Goal: Task Accomplishment & Management: Use online tool/utility

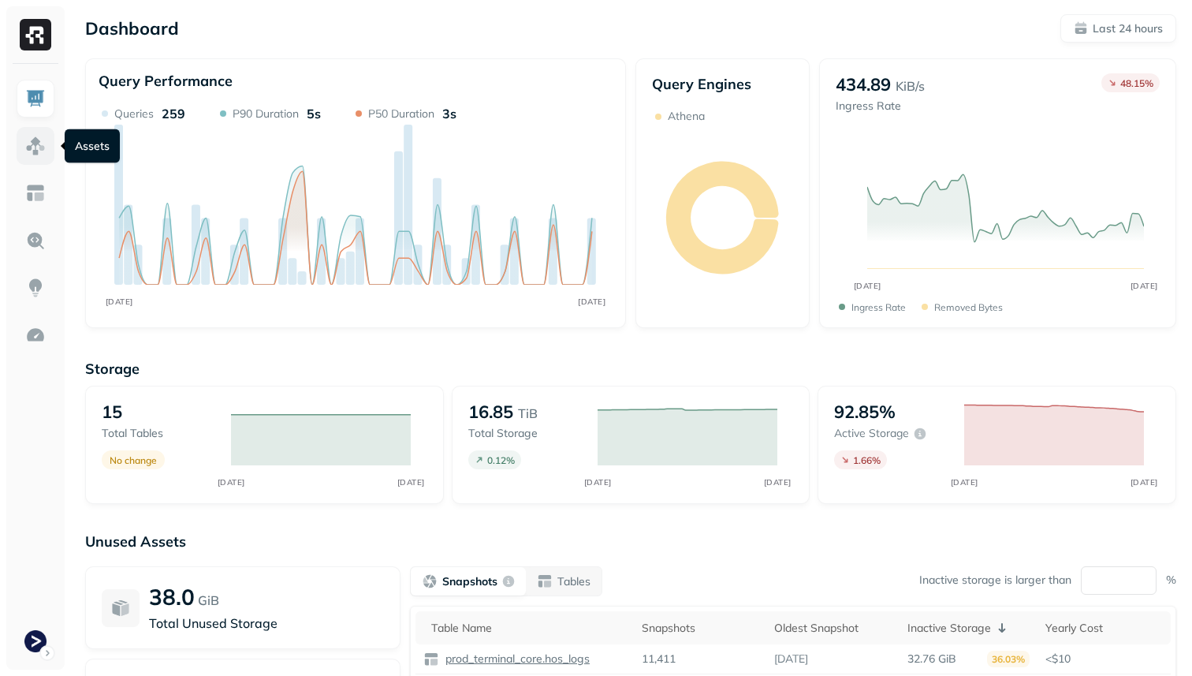
click at [35, 144] on img at bounding box center [35, 146] width 21 height 21
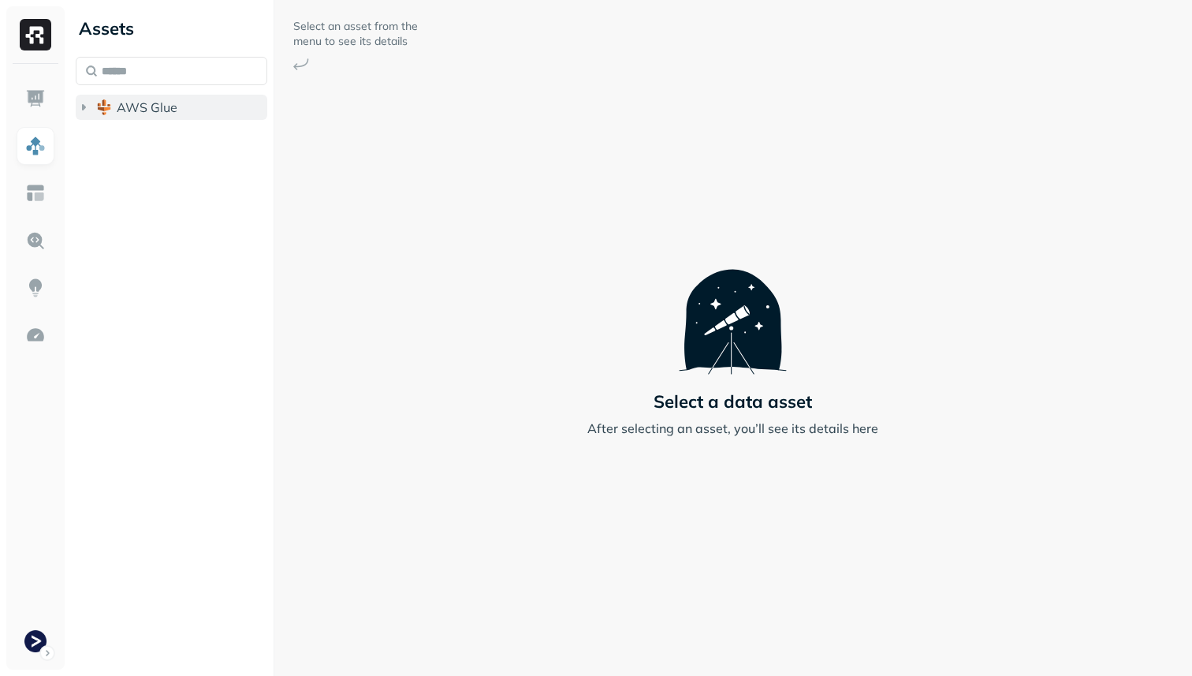
click at [134, 109] on span "AWS Glue" at bounding box center [147, 107] width 61 height 16
click at [134, 140] on span "prod_terminal_core" at bounding box center [189, 137] width 114 height 16
click at [136, 163] on span "Tables" at bounding box center [147, 167] width 39 height 16
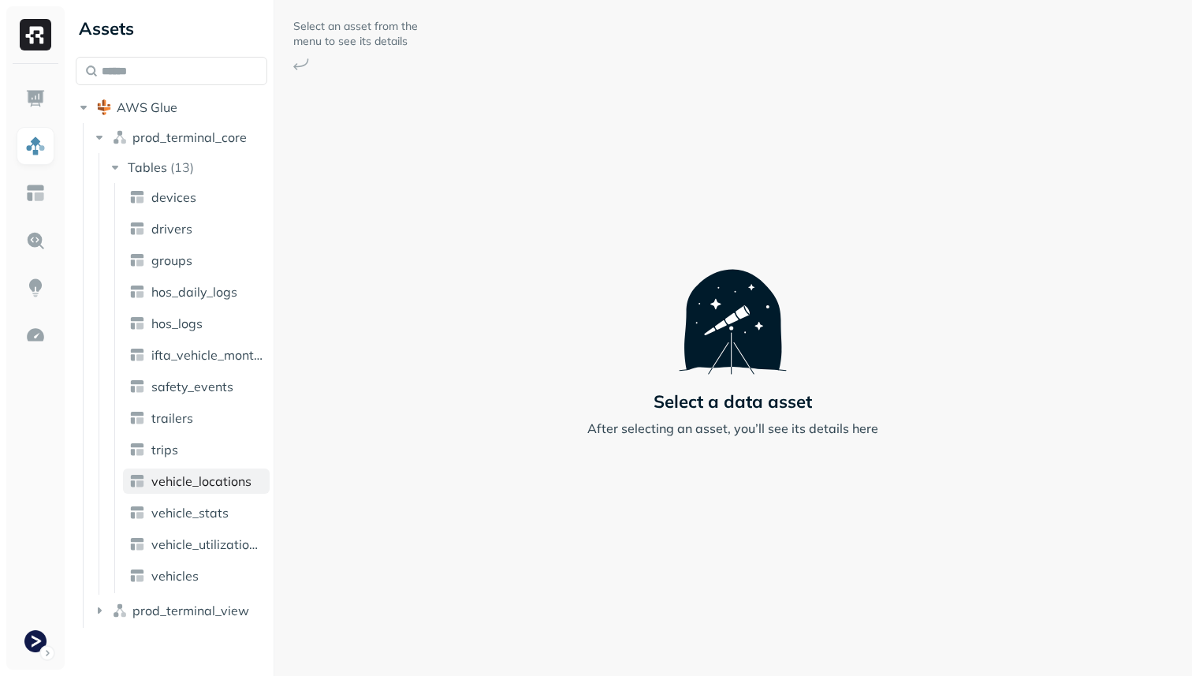
click at [168, 479] on span "vehicle_locations" at bounding box center [201, 481] width 100 height 16
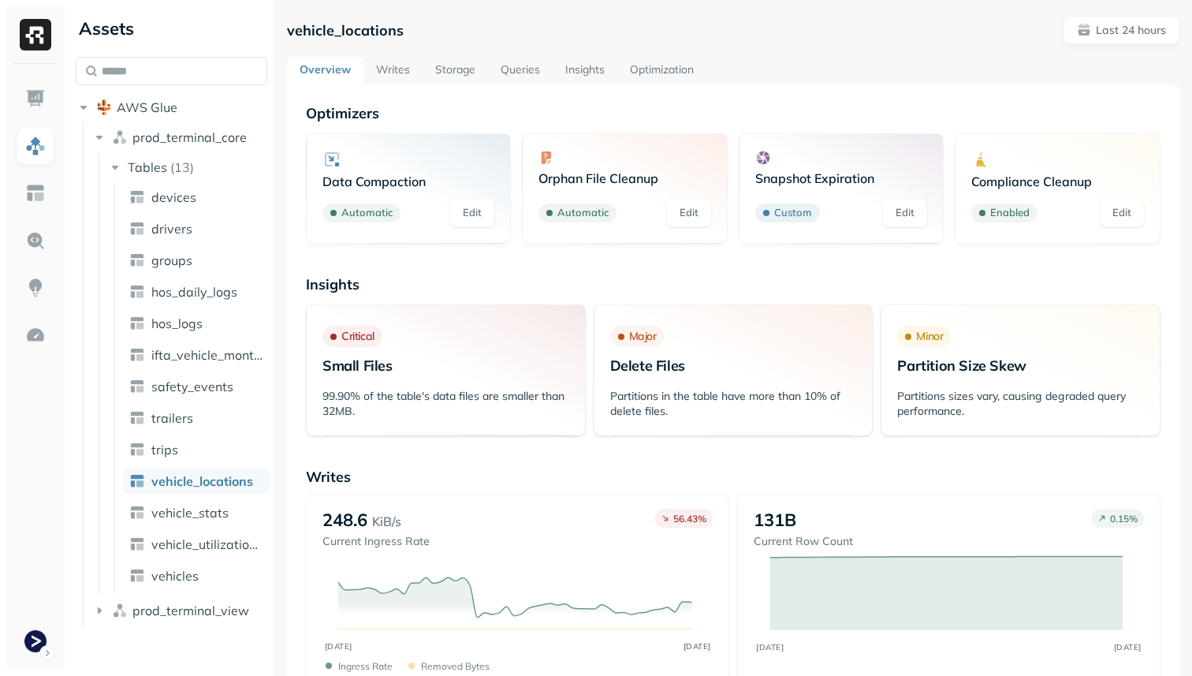
click at [454, 75] on link "Storage" at bounding box center [455, 71] width 65 height 28
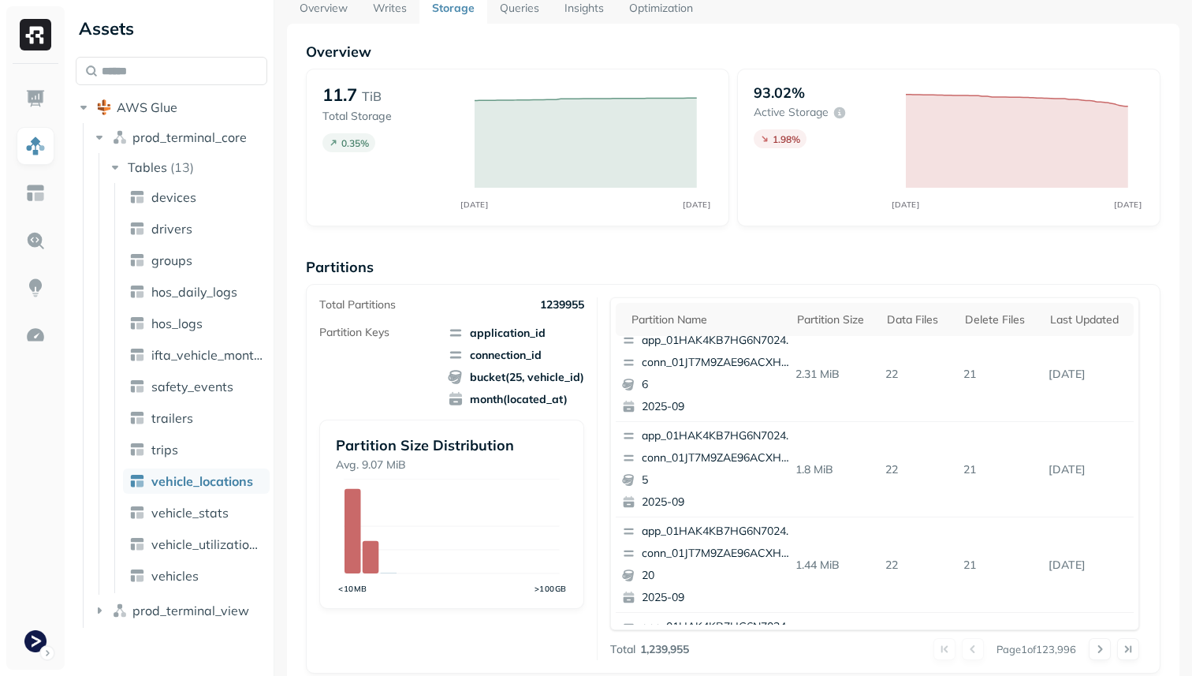
scroll to position [232, 0]
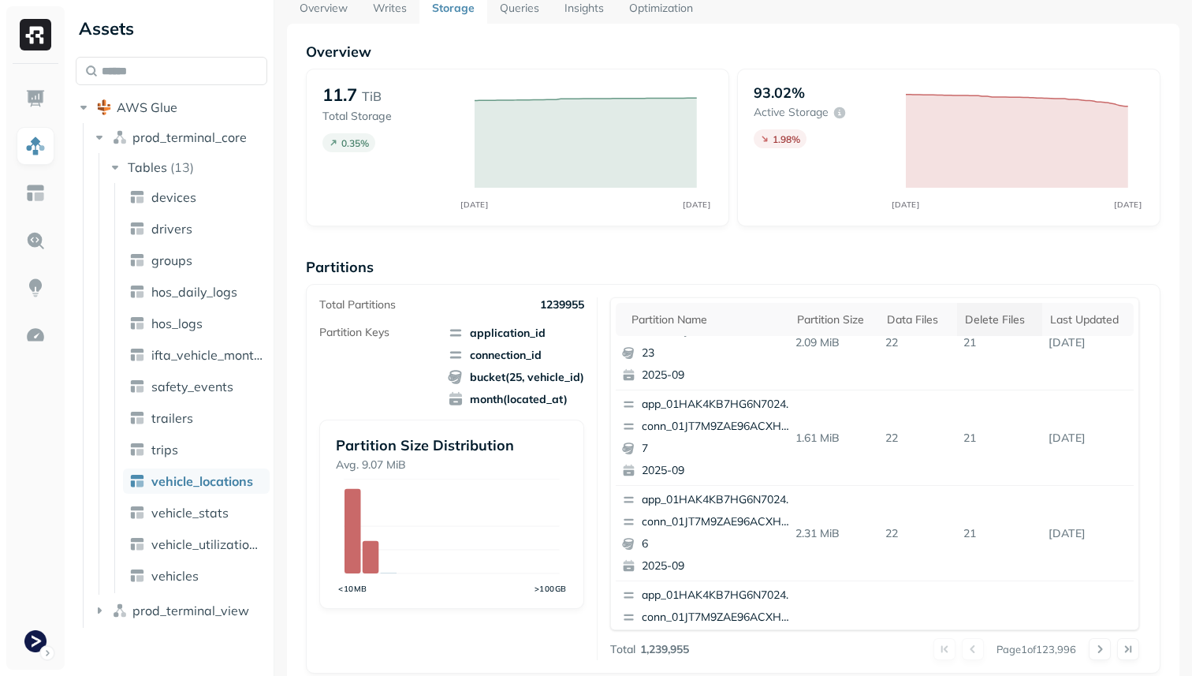
click at [1010, 318] on div "Delete Files" at bounding box center [999, 319] width 69 height 15
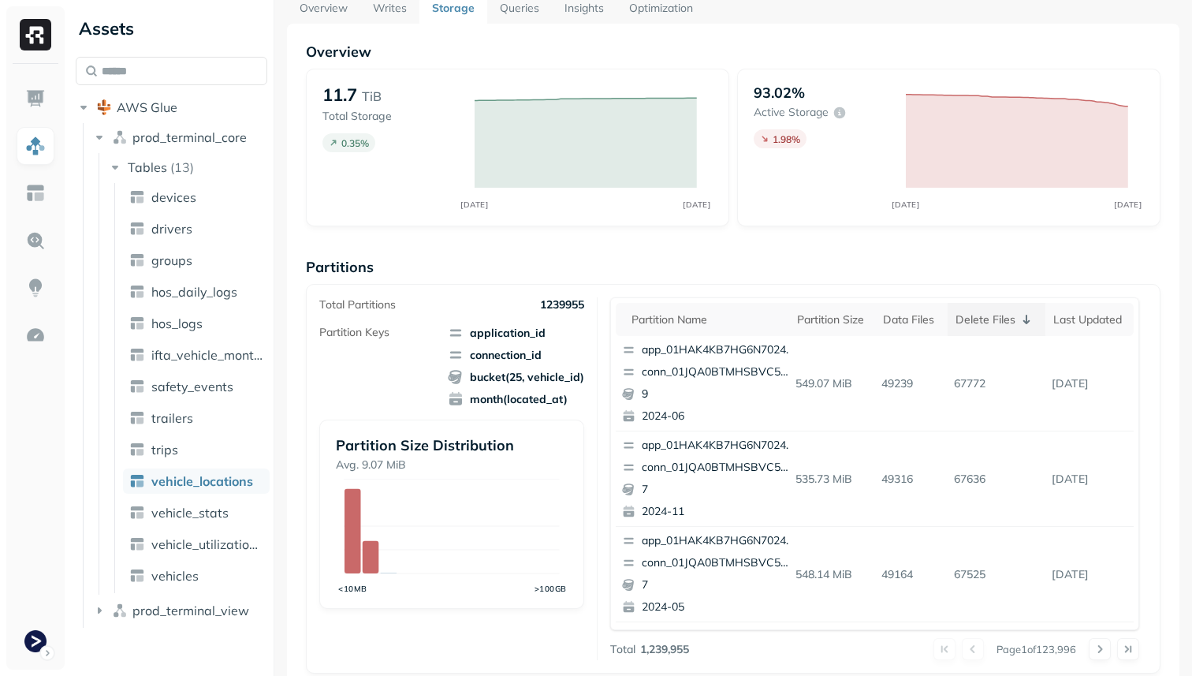
click at [1000, 325] on div "Delete Files" at bounding box center [997, 319] width 83 height 19
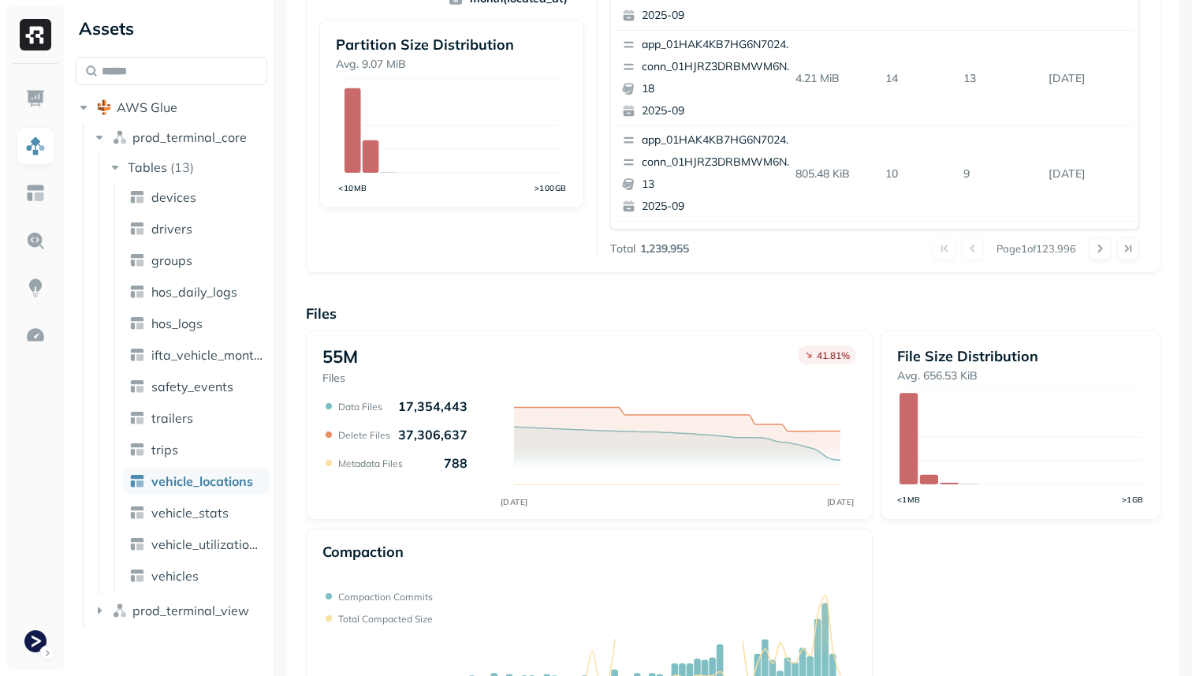
scroll to position [530, 0]
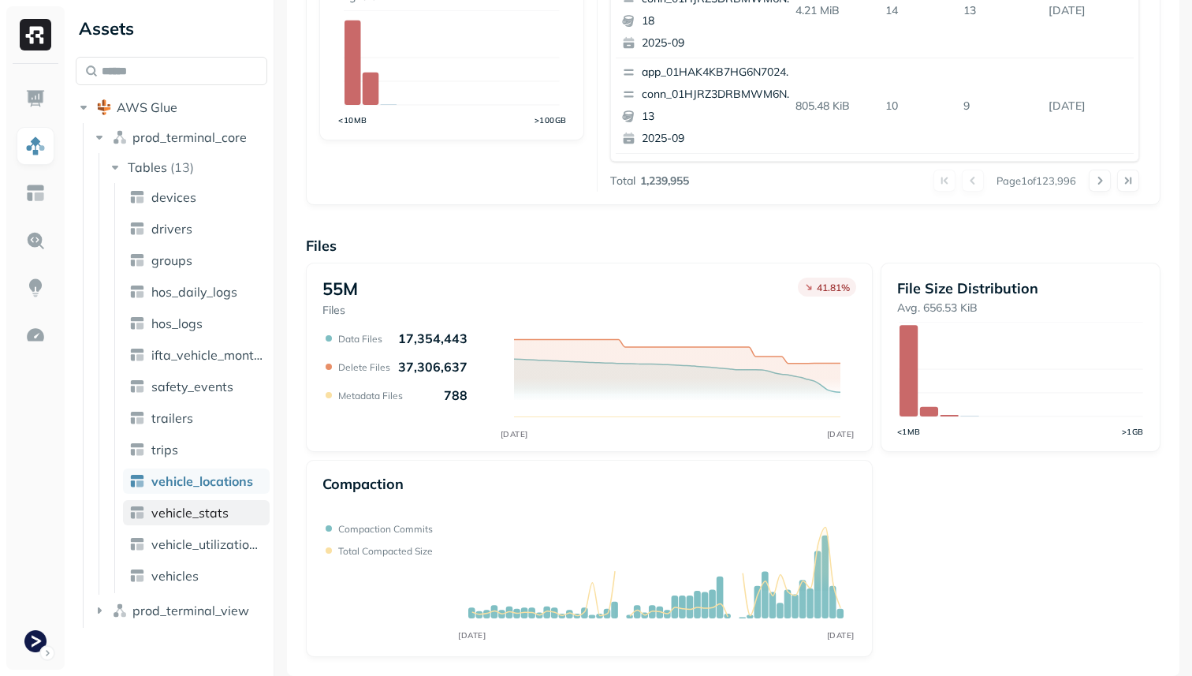
click at [230, 509] on link "vehicle_stats" at bounding box center [196, 512] width 147 height 25
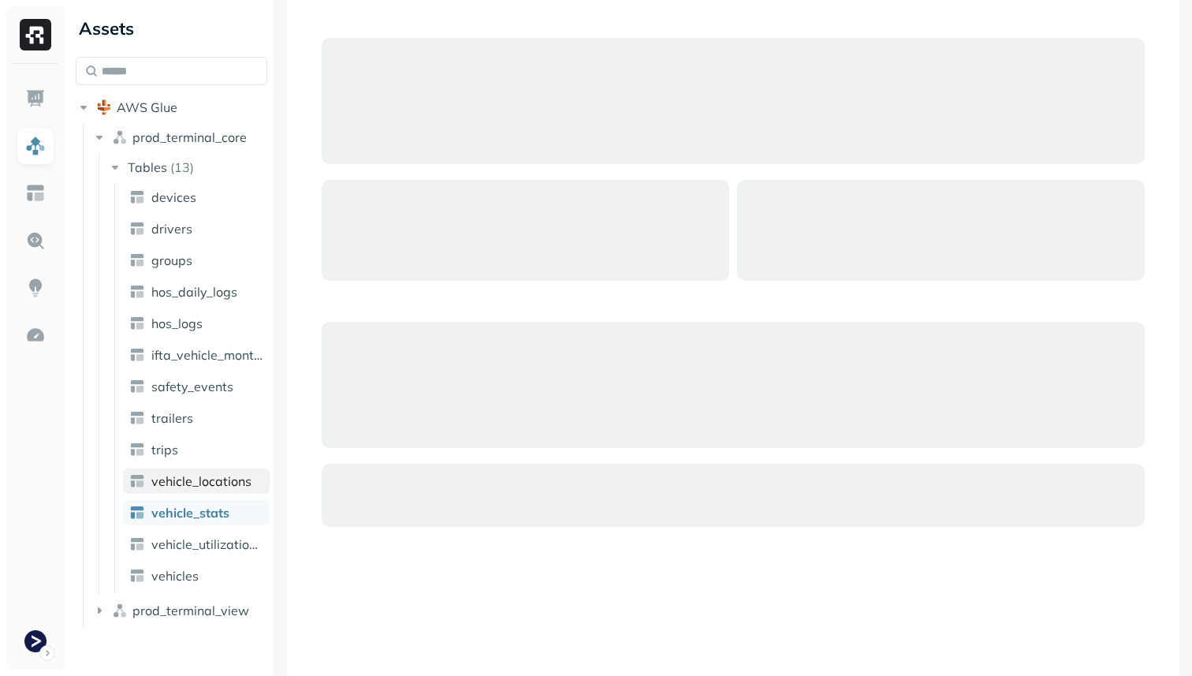
click at [241, 486] on span "vehicle_locations" at bounding box center [201, 481] width 100 height 16
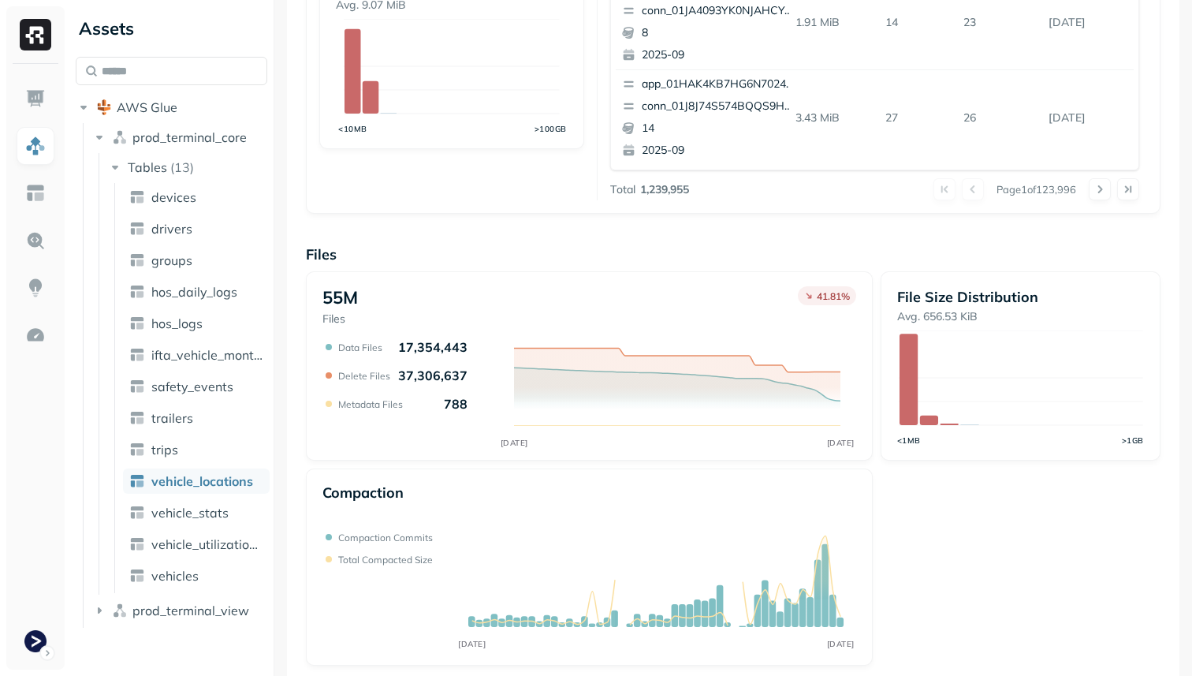
scroll to position [530, 0]
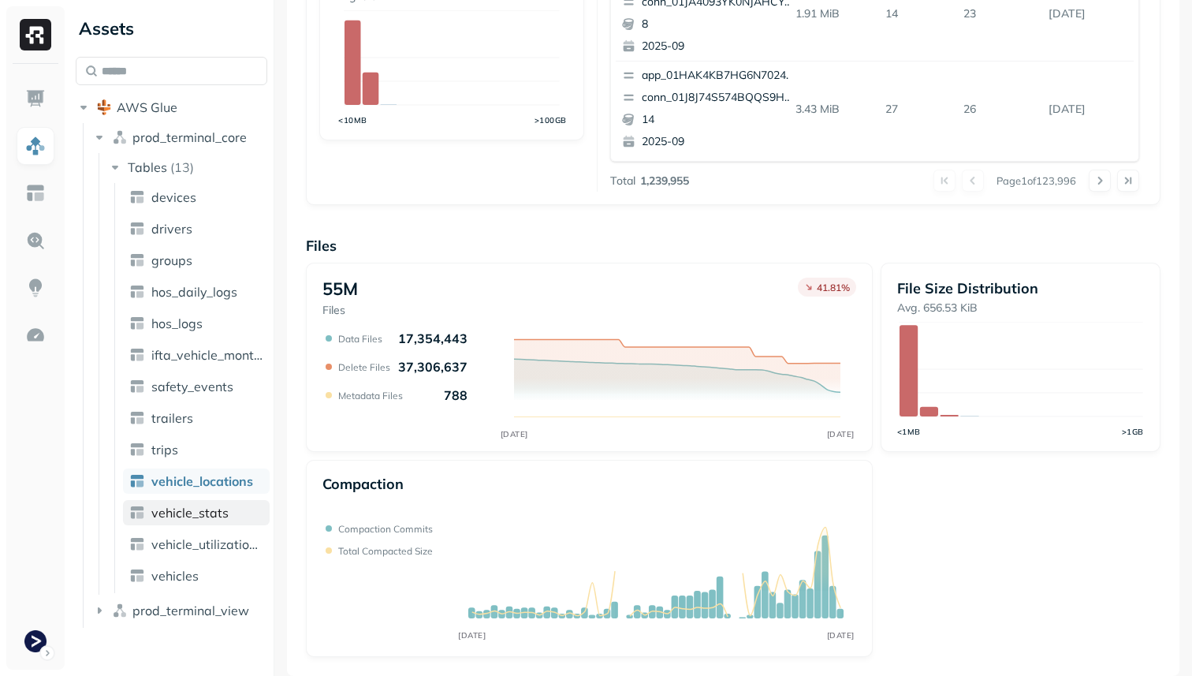
click at [178, 510] on span "vehicle_stats" at bounding box center [189, 513] width 77 height 16
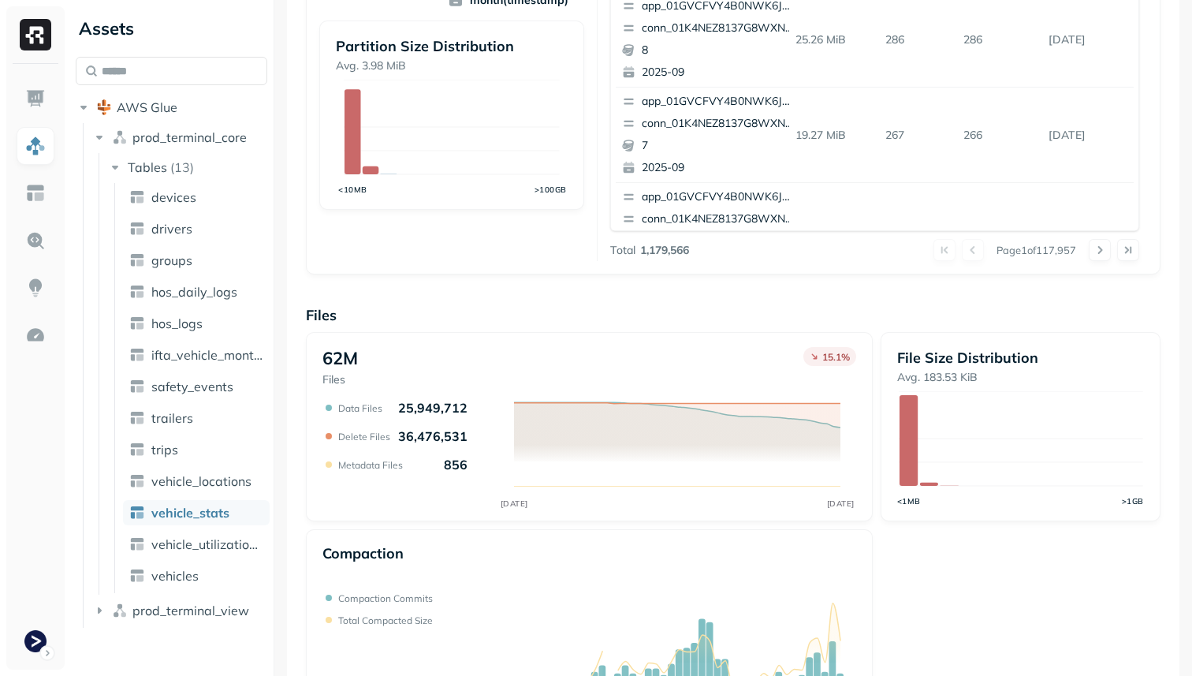
scroll to position [530, 0]
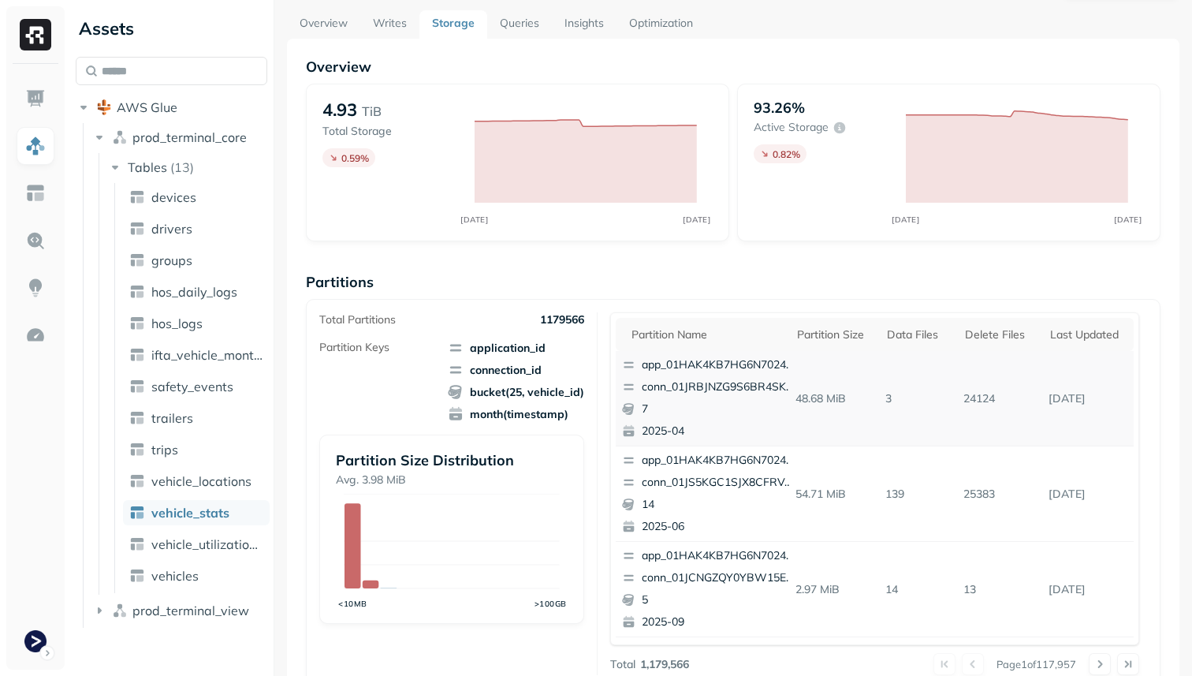
scroll to position [22, 0]
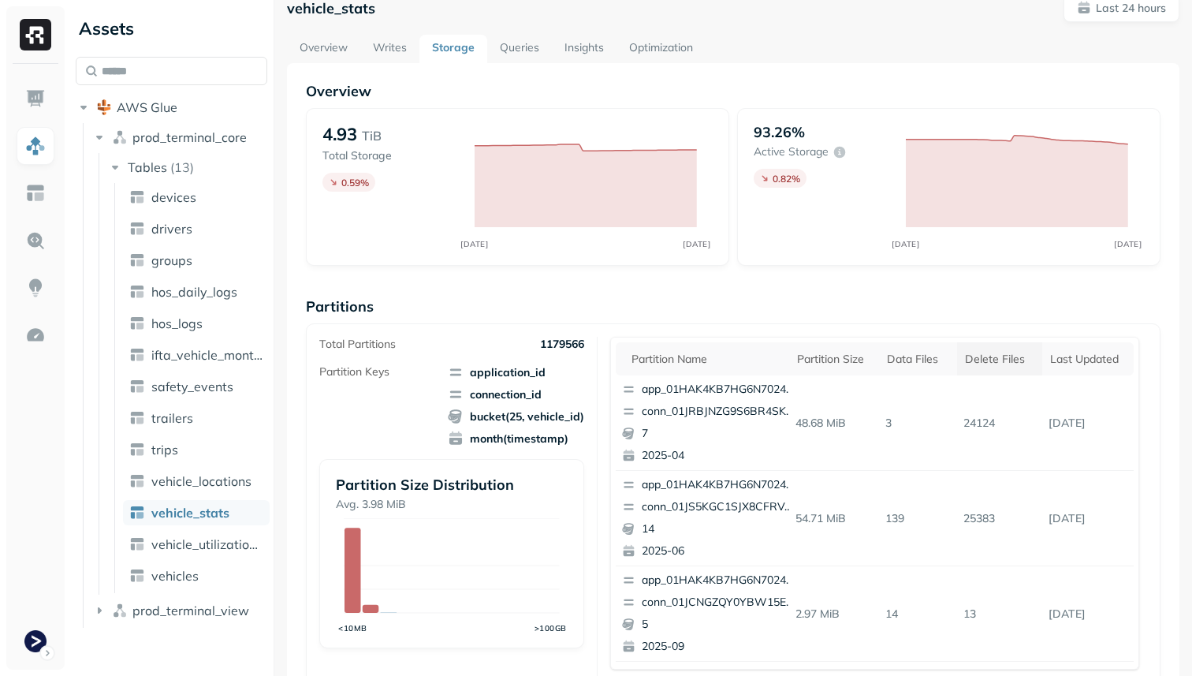
click at [994, 360] on div "Delete Files" at bounding box center [999, 359] width 69 height 15
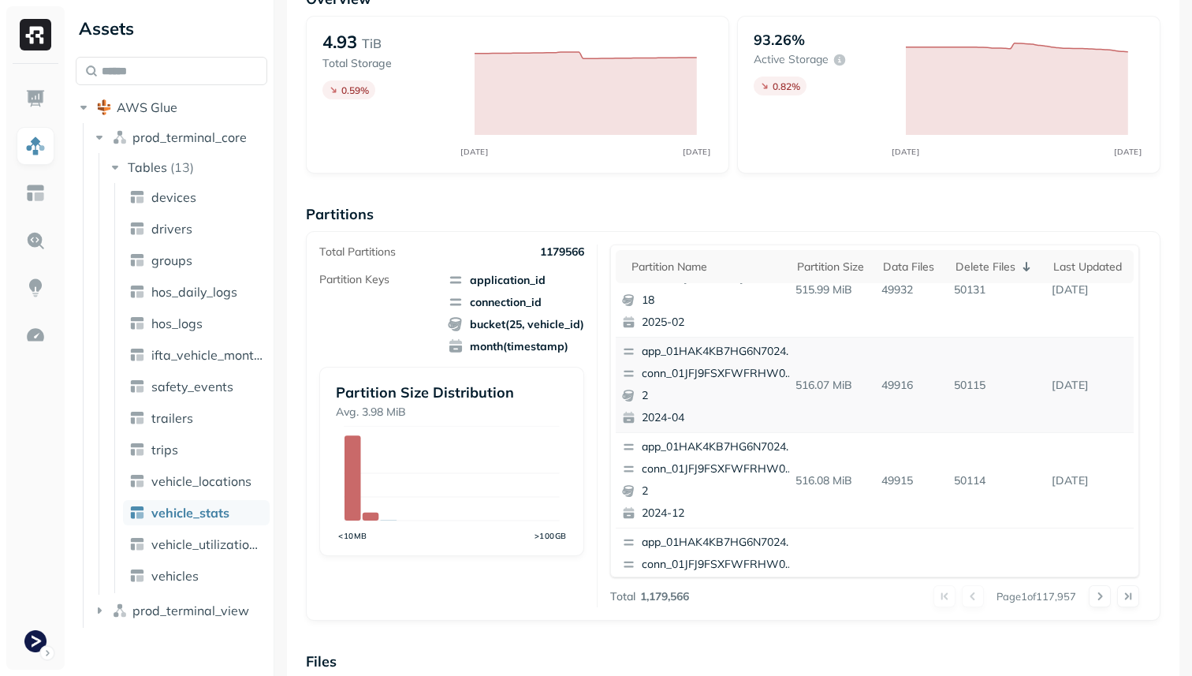
scroll to position [0, 0]
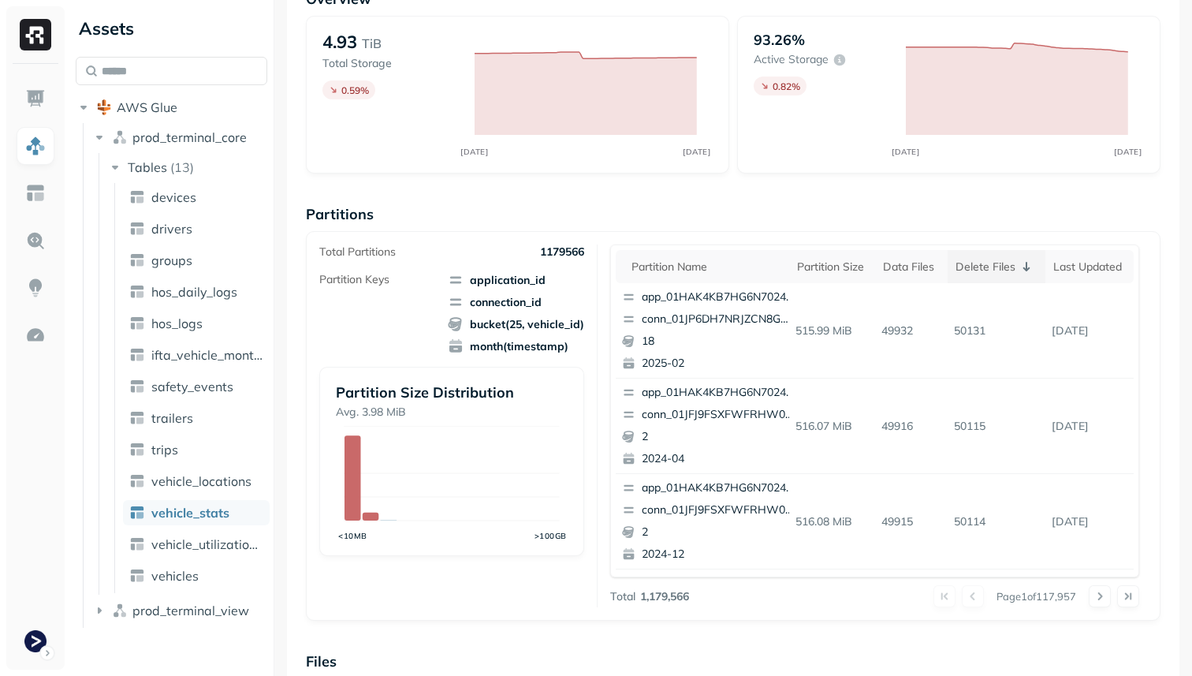
click at [999, 264] on div "Delete Files" at bounding box center [997, 266] width 83 height 19
click at [998, 267] on div "Delete Files" at bounding box center [997, 266] width 83 height 19
click at [998, 267] on div "Delete Files" at bounding box center [999, 266] width 69 height 15
click at [998, 267] on div "Delete Files" at bounding box center [997, 266] width 83 height 19
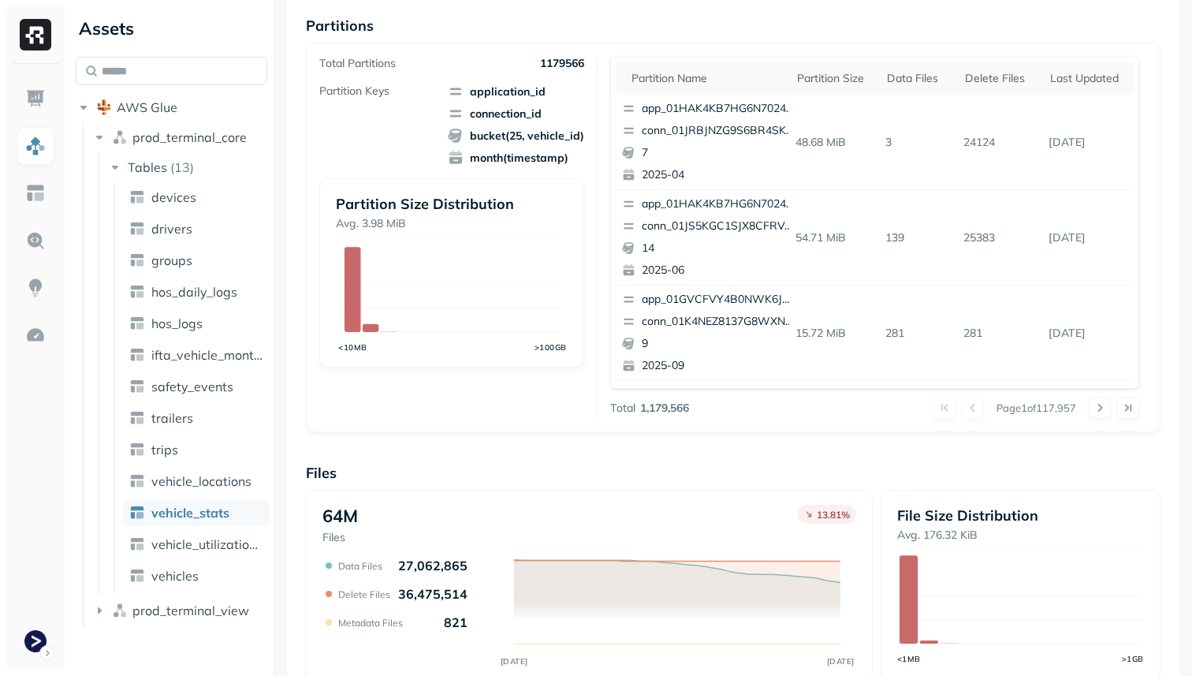
scroll to position [530, 0]
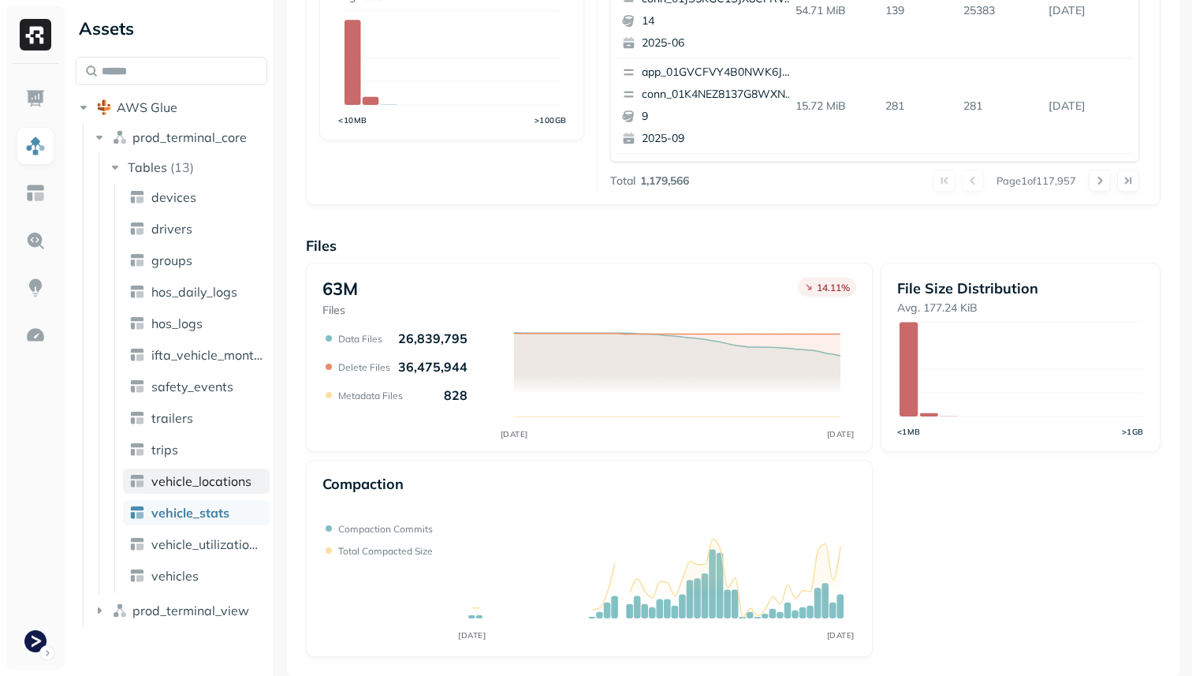
click at [182, 475] on span "vehicle_locations" at bounding box center [201, 481] width 100 height 16
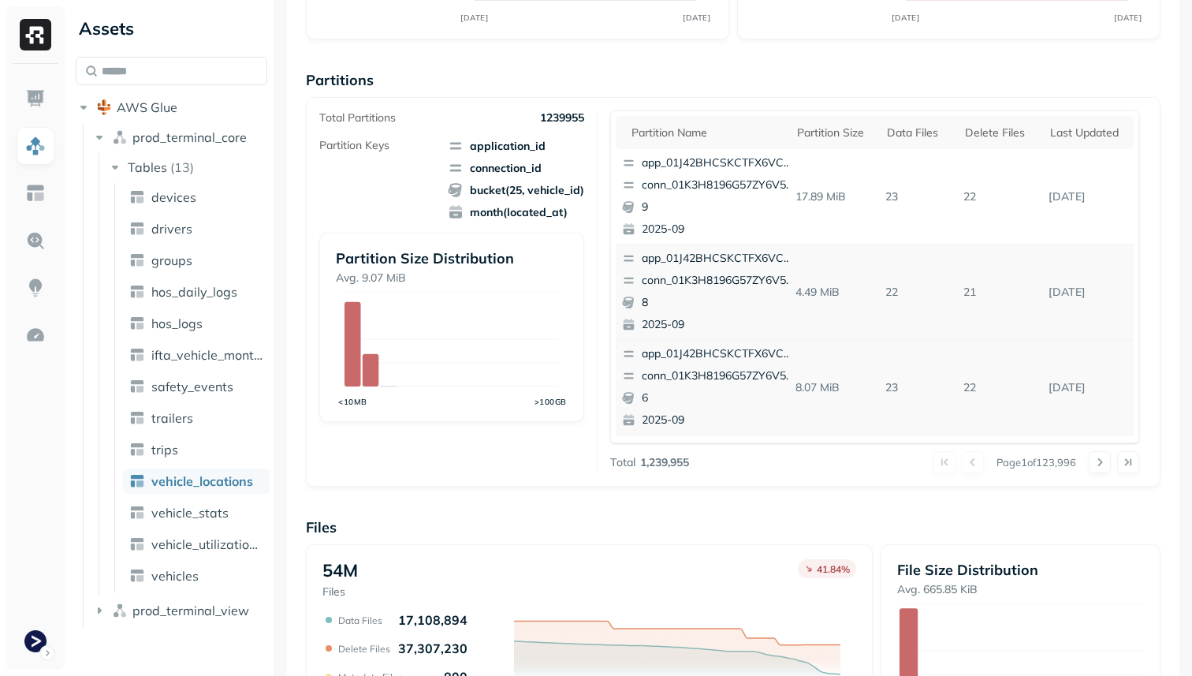
scroll to position [207, 0]
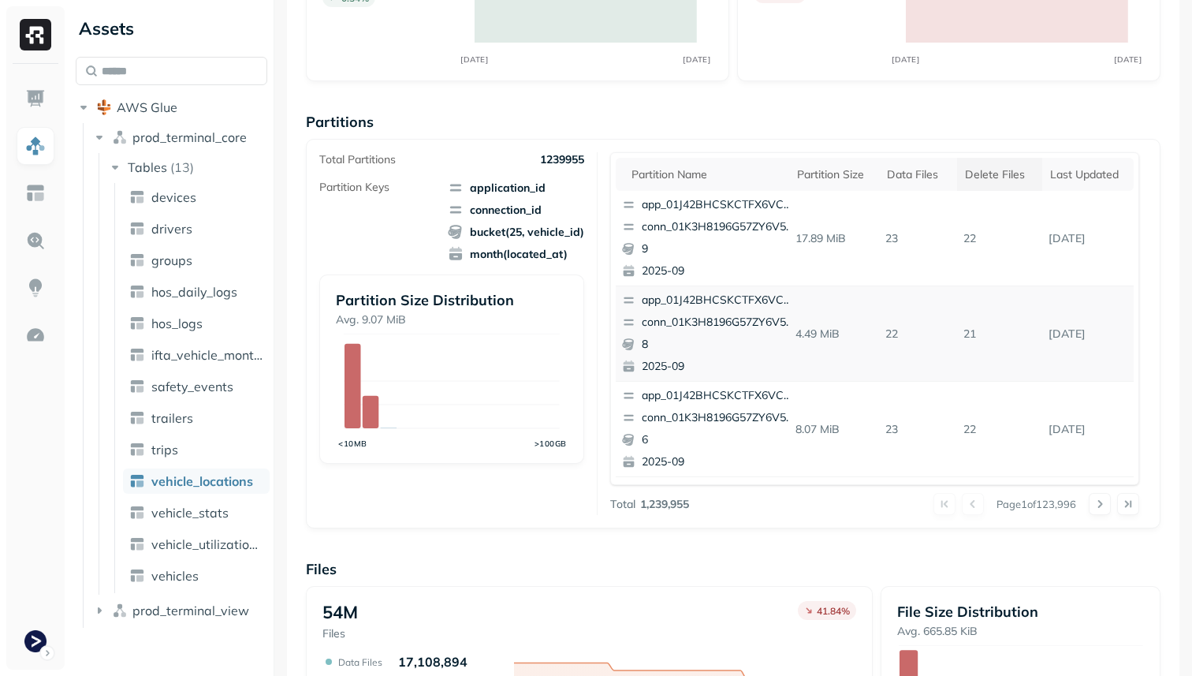
click at [984, 178] on div "Delete Files" at bounding box center [999, 174] width 69 height 15
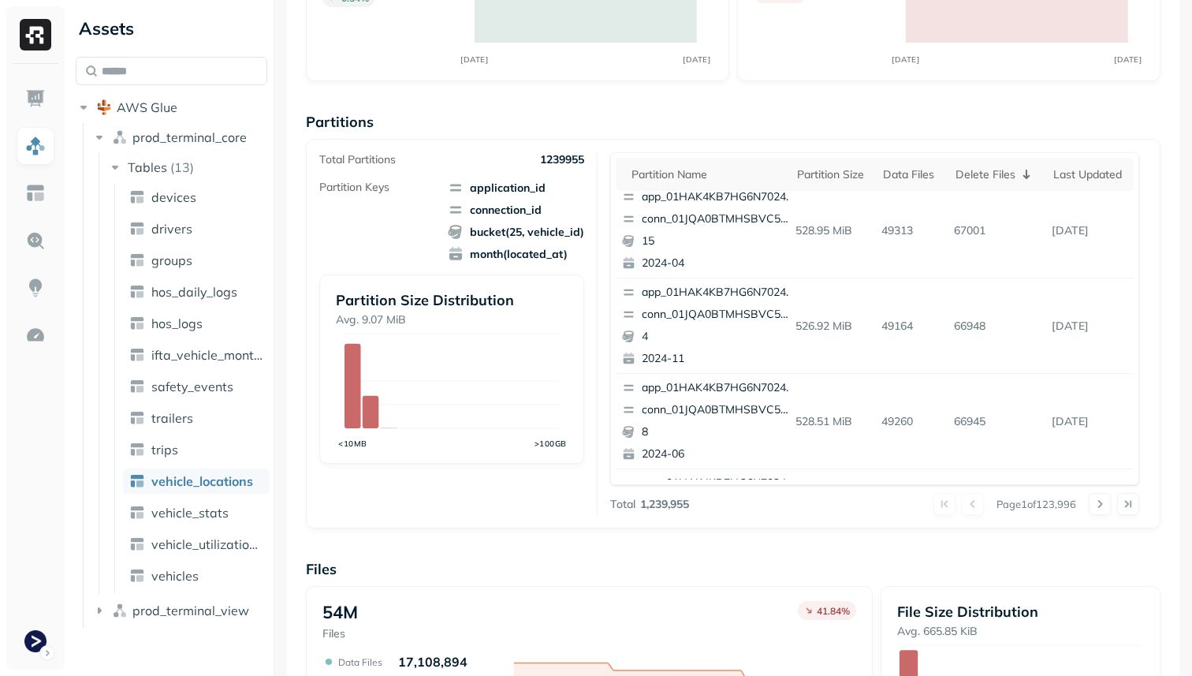
scroll to position [665, 0]
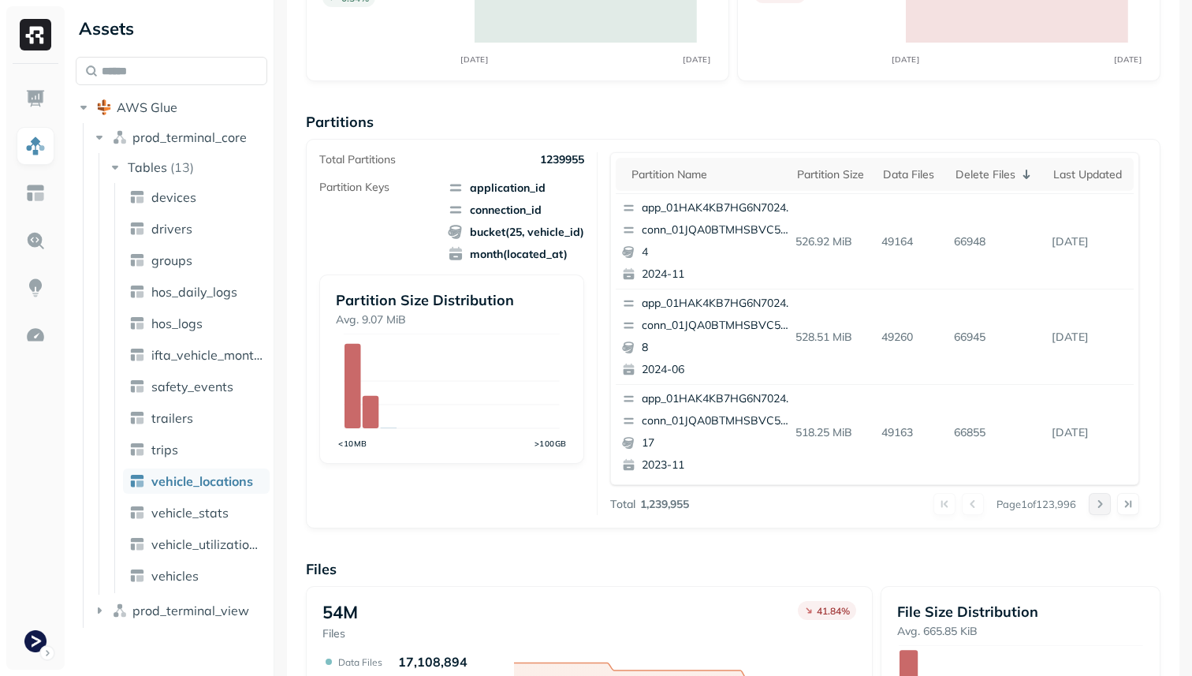
click at [1098, 503] on button at bounding box center [1100, 504] width 22 height 22
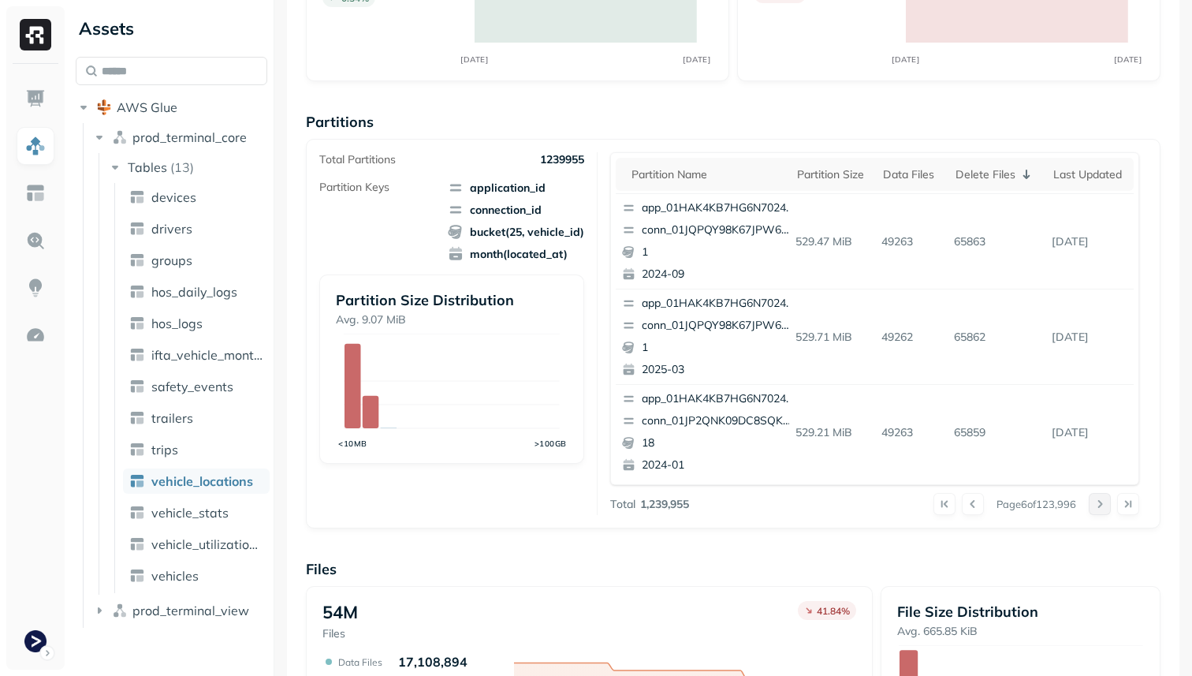
click at [1098, 503] on button at bounding box center [1100, 504] width 22 height 22
click at [1098, 503] on div at bounding box center [1114, 504] width 50 height 22
click at [1098, 503] on button at bounding box center [1100, 504] width 22 height 22
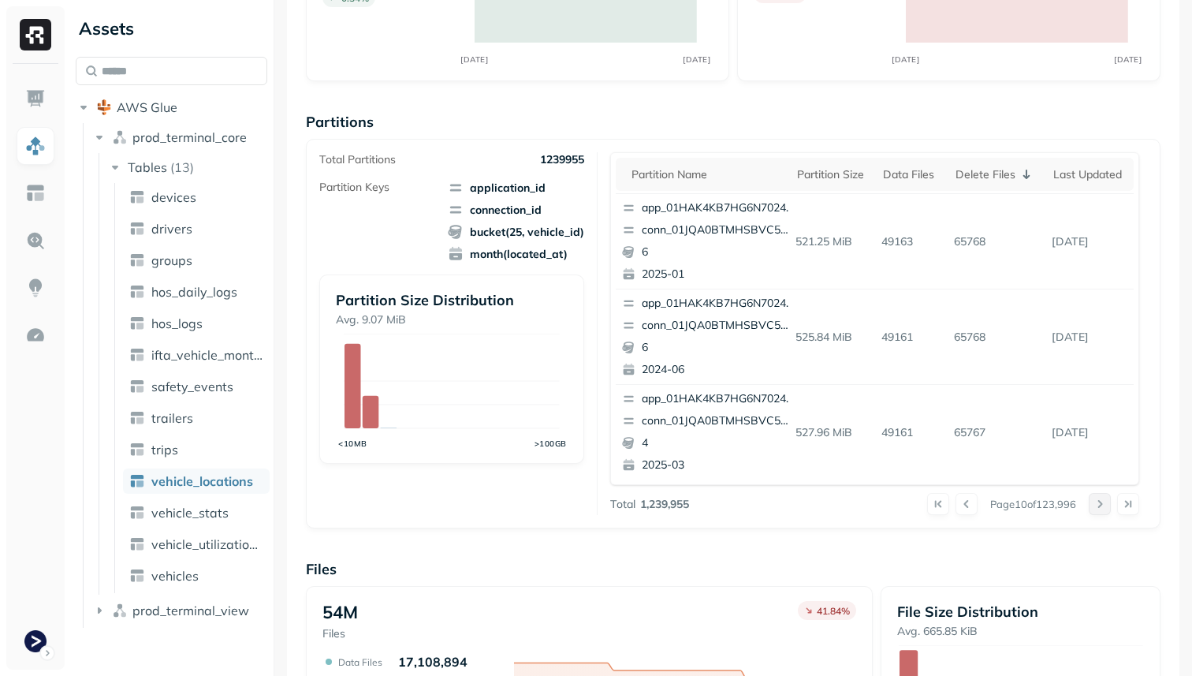
click at [1098, 503] on div at bounding box center [1114, 504] width 50 height 22
click at [1098, 503] on button at bounding box center [1100, 504] width 22 height 22
click at [1098, 503] on div at bounding box center [1114, 504] width 50 height 22
click at [1098, 503] on button at bounding box center [1100, 504] width 22 height 22
click at [1098, 503] on div at bounding box center [1114, 504] width 50 height 22
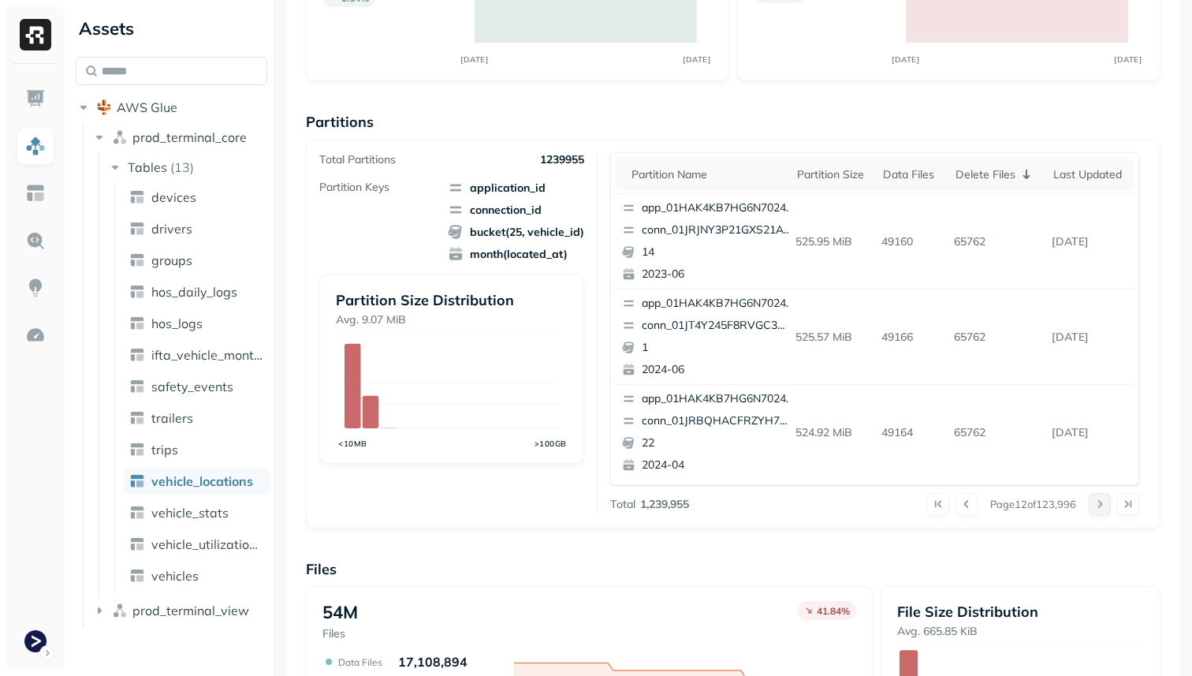
click at [1098, 503] on button at bounding box center [1100, 504] width 22 height 22
click at [1098, 503] on div at bounding box center [1114, 504] width 50 height 22
click at [1098, 503] on button at bounding box center [1100, 504] width 22 height 22
click at [1098, 503] on div at bounding box center [1114, 504] width 50 height 22
click at [1098, 503] on button at bounding box center [1100, 504] width 22 height 22
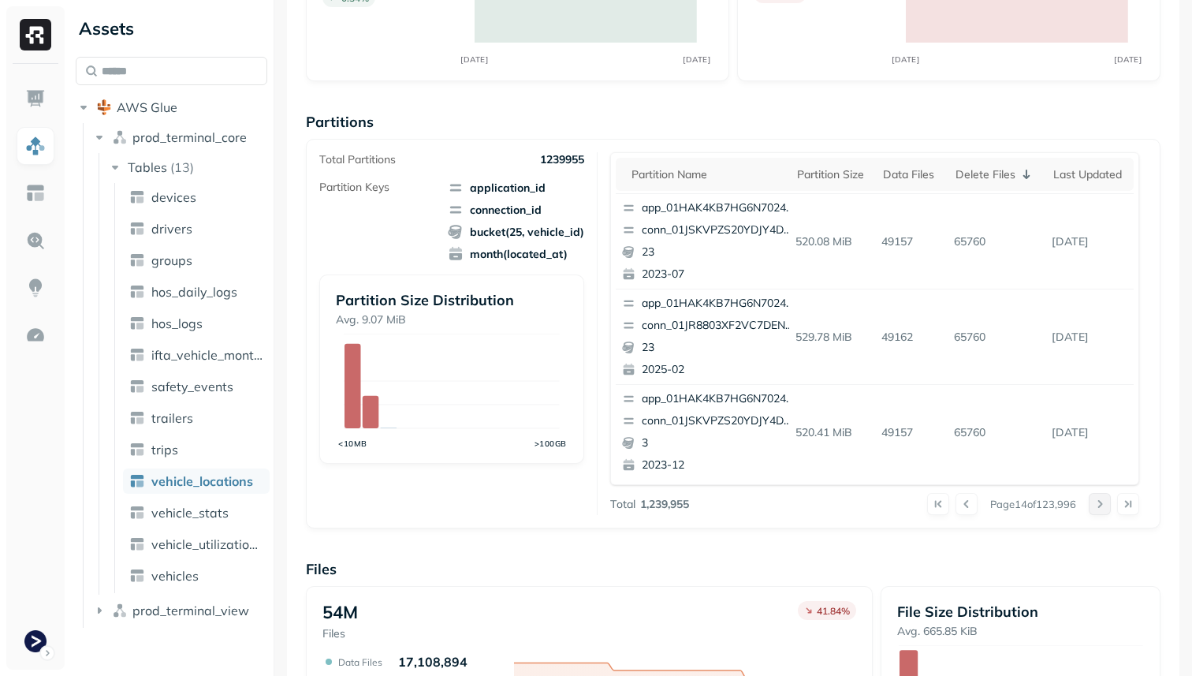
click at [1098, 503] on div at bounding box center [1114, 504] width 50 height 22
click at [1098, 503] on button at bounding box center [1100, 504] width 22 height 22
click at [1098, 503] on div at bounding box center [1114, 504] width 50 height 22
click at [1098, 503] on button at bounding box center [1100, 504] width 22 height 22
click at [1098, 503] on div at bounding box center [1114, 504] width 50 height 22
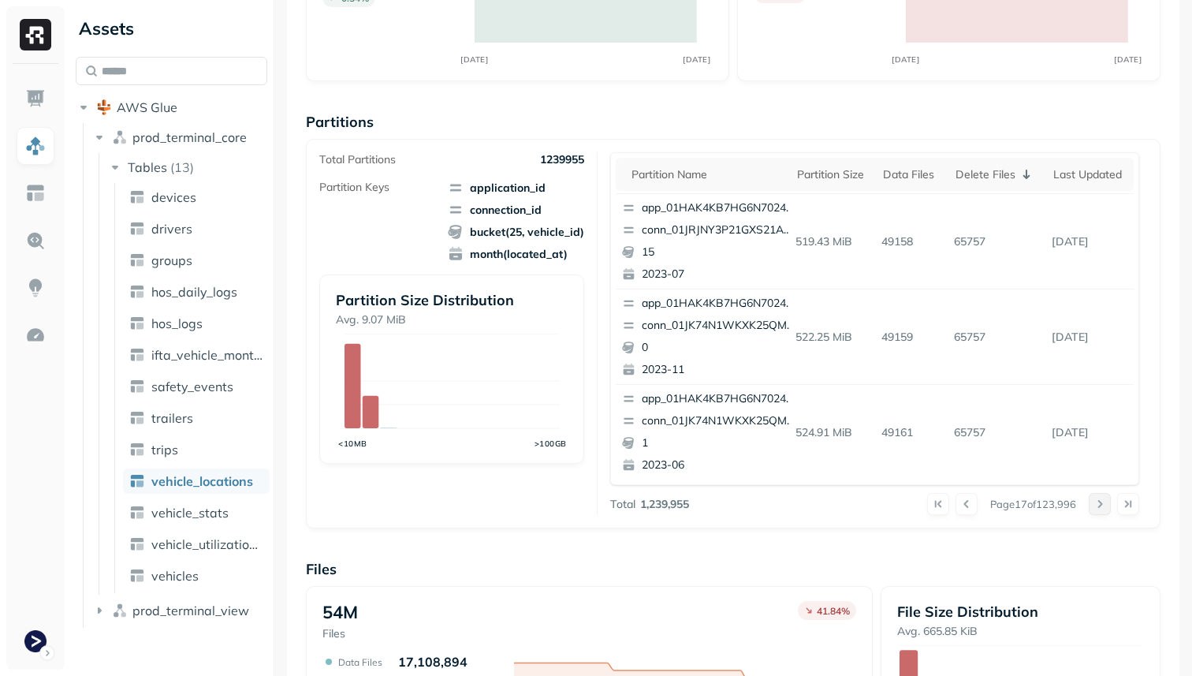
click at [1098, 503] on button at bounding box center [1100, 504] width 22 height 22
click at [1098, 503] on div at bounding box center [1114, 504] width 50 height 22
click at [1098, 503] on button at bounding box center [1100, 504] width 22 height 22
click at [1098, 503] on div at bounding box center [1114, 504] width 50 height 22
click at [1098, 503] on button at bounding box center [1100, 504] width 22 height 22
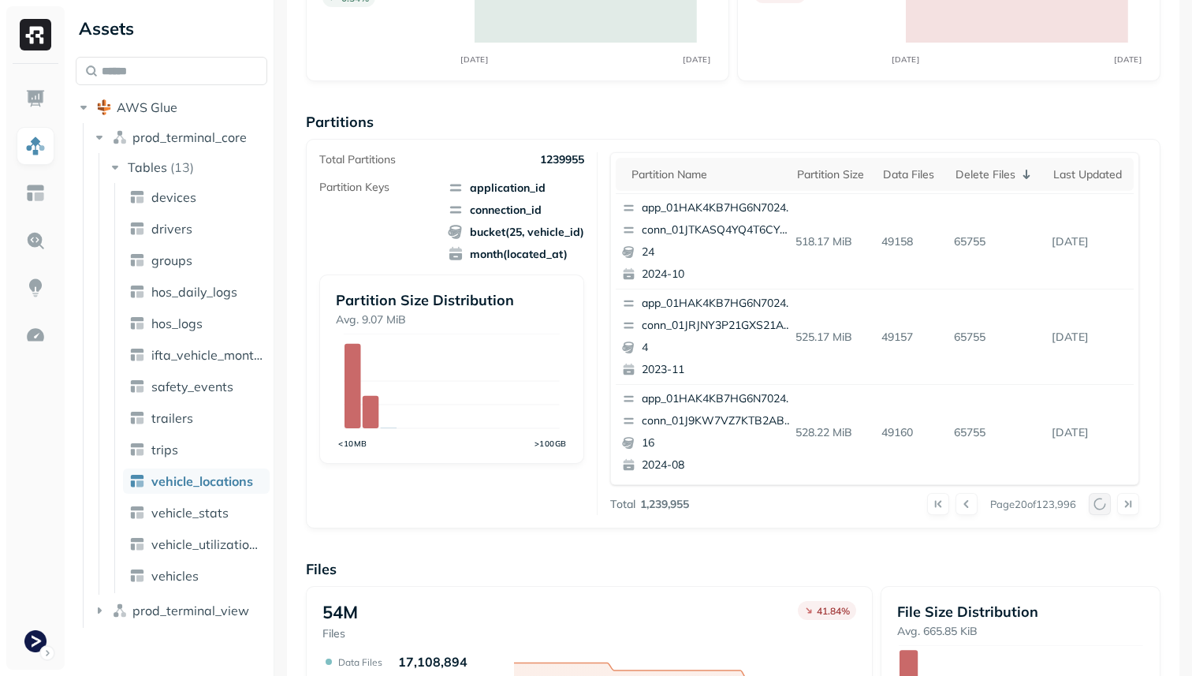
click at [1098, 503] on div at bounding box center [1114, 504] width 50 height 22
click at [1098, 503] on button at bounding box center [1100, 504] width 22 height 22
click at [1098, 503] on div at bounding box center [1114, 504] width 50 height 22
click at [1098, 503] on button at bounding box center [1100, 504] width 22 height 22
click at [1098, 503] on div at bounding box center [1114, 504] width 50 height 22
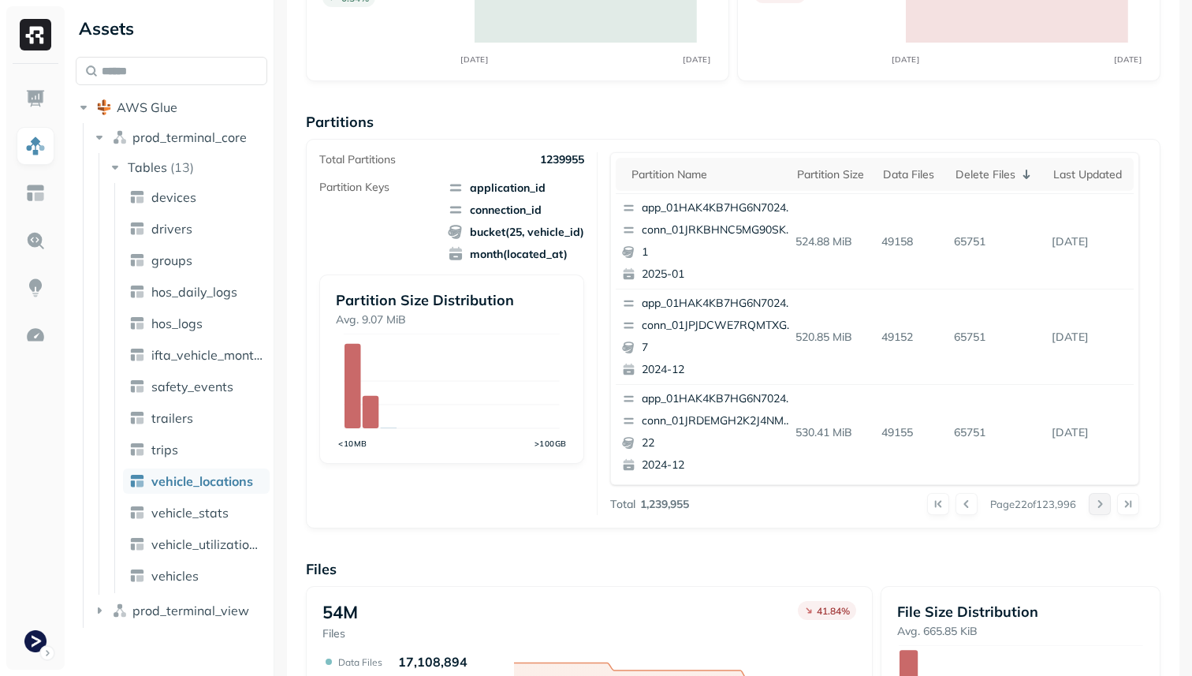
click at [1098, 503] on button at bounding box center [1100, 504] width 22 height 22
click at [1098, 503] on div at bounding box center [1114, 504] width 50 height 22
click at [1098, 503] on button at bounding box center [1100, 504] width 22 height 22
click at [1098, 503] on div at bounding box center [1114, 504] width 50 height 22
click at [1098, 503] on button at bounding box center [1100, 504] width 22 height 22
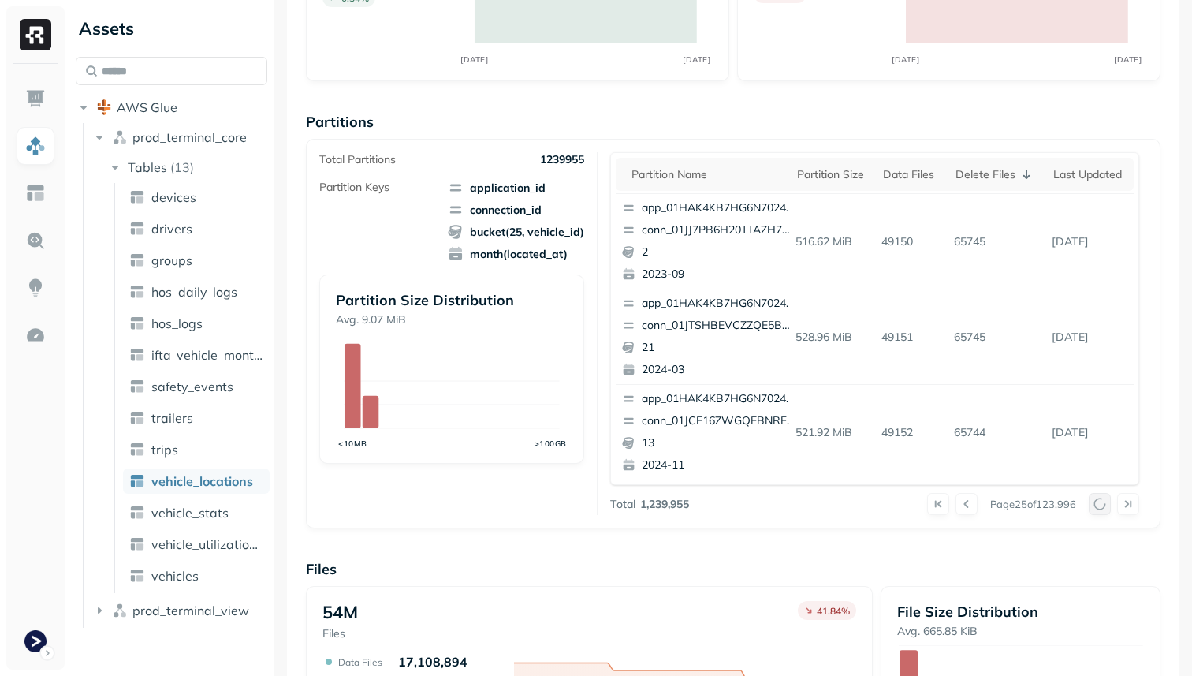
click at [1098, 503] on div at bounding box center [1114, 504] width 50 height 22
click at [1098, 503] on button at bounding box center [1100, 504] width 22 height 22
click at [1098, 503] on div at bounding box center [1114, 504] width 50 height 22
click at [1098, 503] on button at bounding box center [1100, 504] width 22 height 22
click at [1098, 503] on div at bounding box center [1114, 504] width 50 height 22
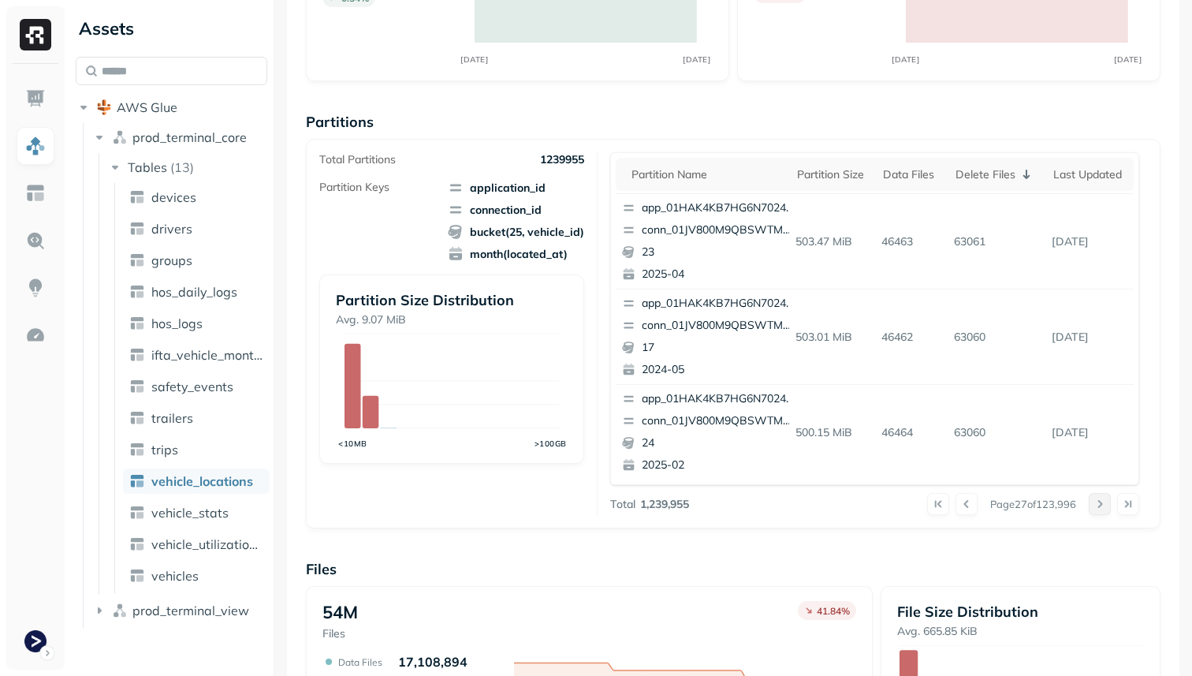
click at [1098, 503] on button at bounding box center [1100, 504] width 22 height 22
click at [1098, 503] on div at bounding box center [1114, 504] width 50 height 22
click at [1098, 503] on button at bounding box center [1100, 504] width 22 height 22
click at [1098, 503] on div at bounding box center [1114, 504] width 50 height 22
click at [1098, 503] on button at bounding box center [1100, 504] width 22 height 22
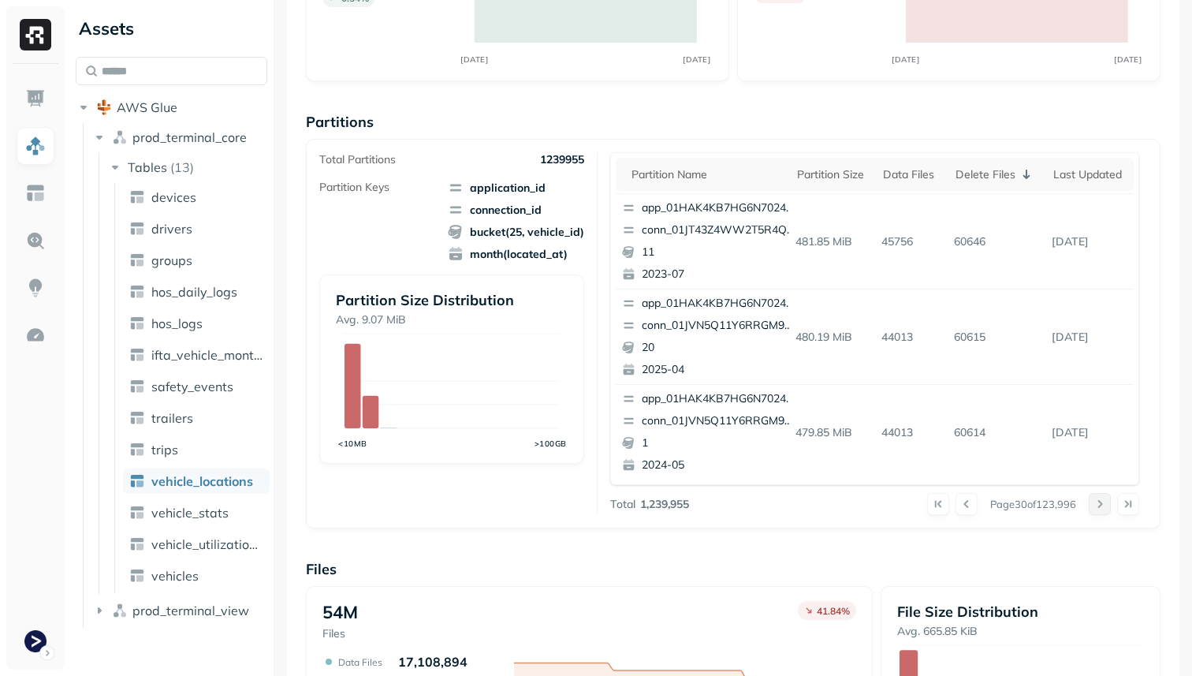
click at [1098, 503] on div at bounding box center [1114, 504] width 50 height 22
click at [1098, 503] on button at bounding box center [1100, 504] width 22 height 22
click at [1098, 503] on div at bounding box center [1114, 504] width 50 height 22
click at [1098, 503] on button at bounding box center [1100, 504] width 22 height 22
click at [1098, 503] on div at bounding box center [1114, 504] width 50 height 22
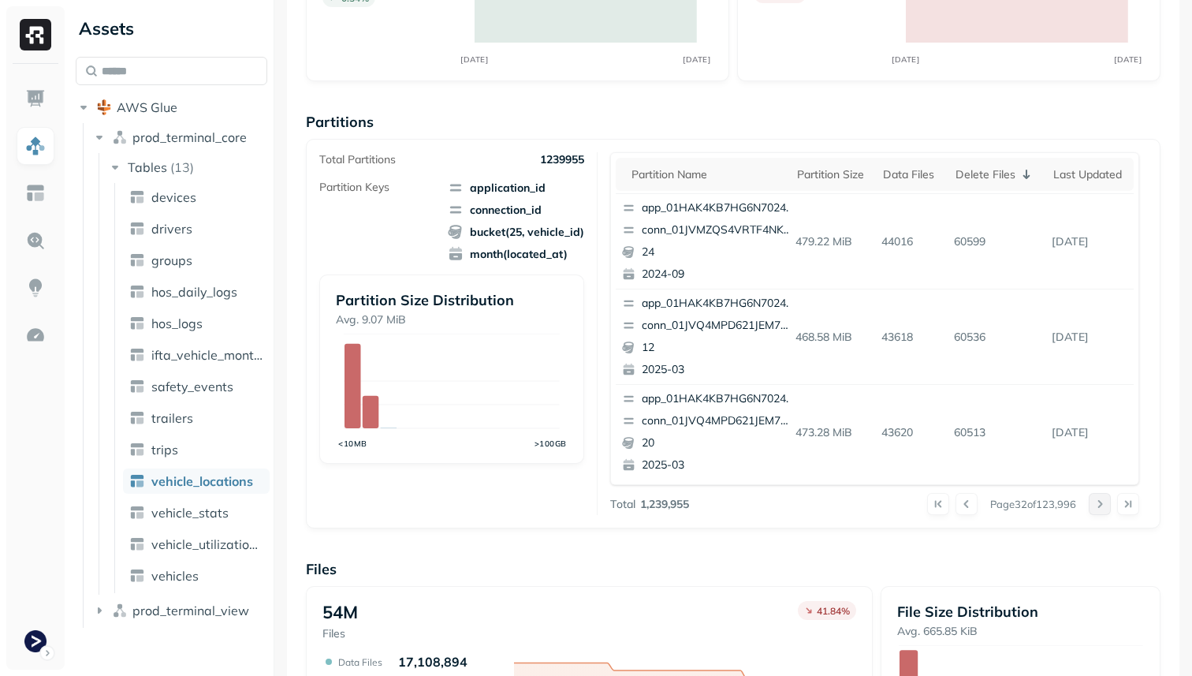
click at [1098, 503] on button at bounding box center [1100, 504] width 22 height 22
click at [1098, 503] on div at bounding box center [1114, 504] width 50 height 22
click at [1098, 503] on button at bounding box center [1100, 504] width 22 height 22
click at [1098, 503] on div at bounding box center [1114, 504] width 50 height 22
click at [1098, 503] on button at bounding box center [1100, 504] width 22 height 22
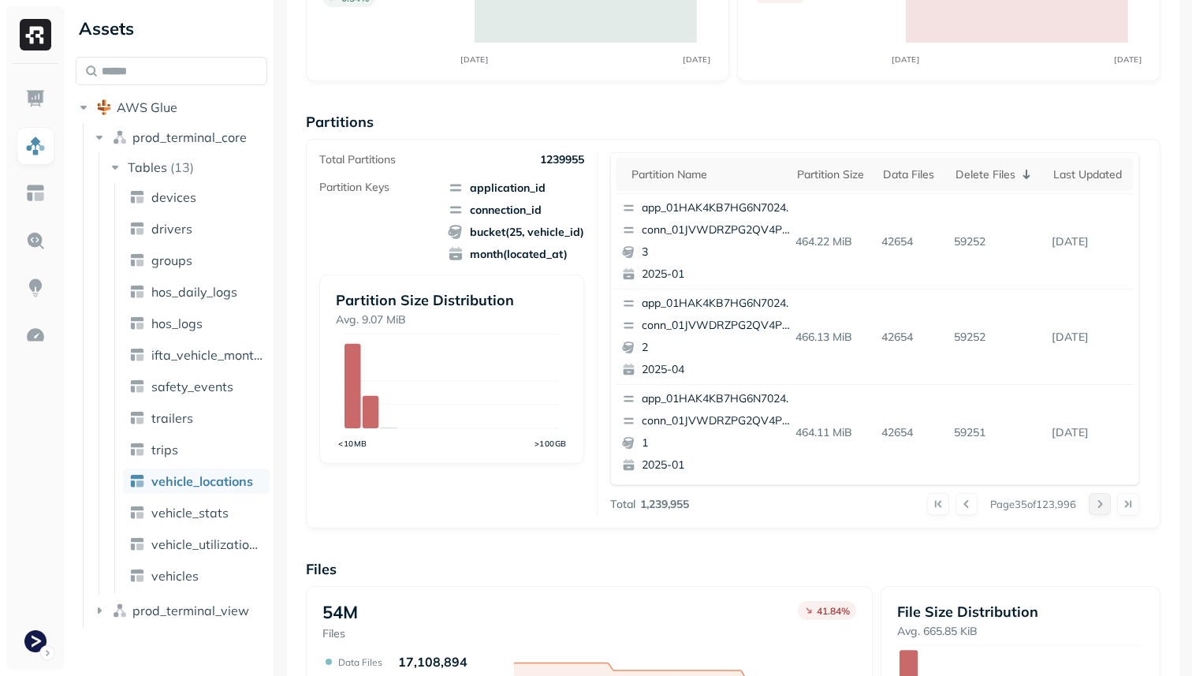
click at [1098, 503] on button at bounding box center [1100, 504] width 22 height 22
click at [1098, 503] on div at bounding box center [1114, 504] width 50 height 22
click at [1098, 503] on button at bounding box center [1100, 504] width 22 height 22
click at [1098, 503] on div at bounding box center [1114, 504] width 50 height 22
click at [1098, 503] on button at bounding box center [1100, 504] width 22 height 22
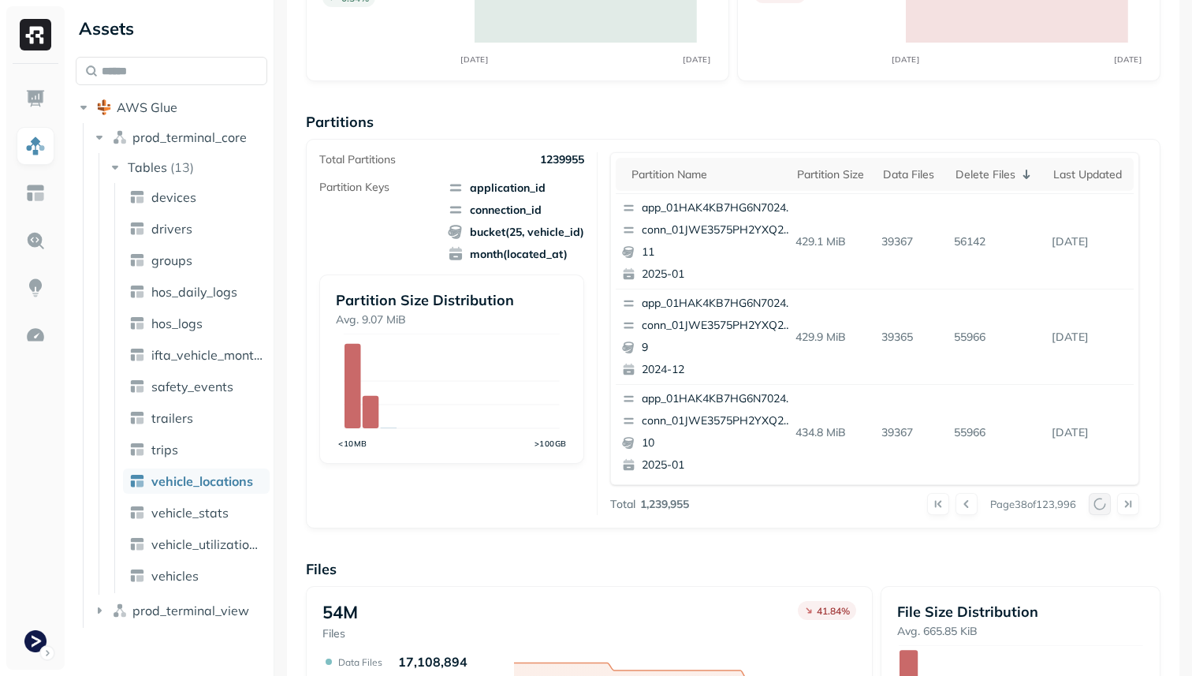
click at [1098, 503] on button at bounding box center [1100, 504] width 22 height 22
